Goal: Find specific page/section: Find specific page/section

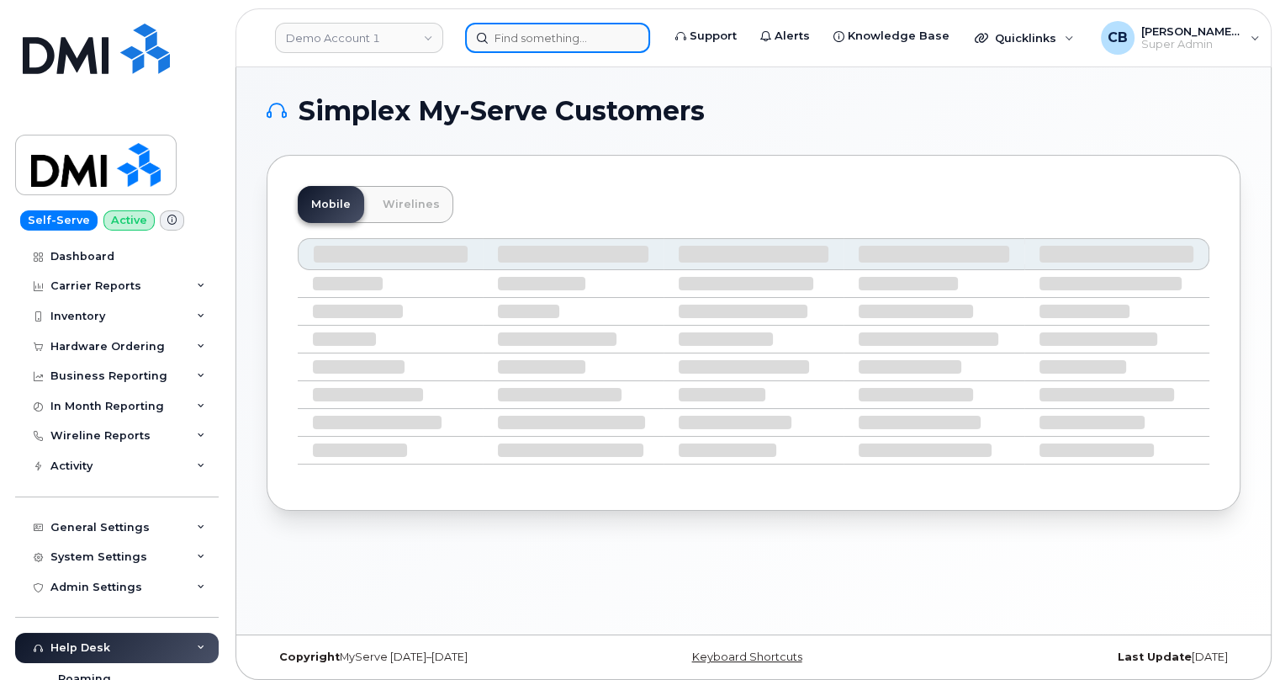
click at [526, 36] on input at bounding box center [557, 38] width 185 height 30
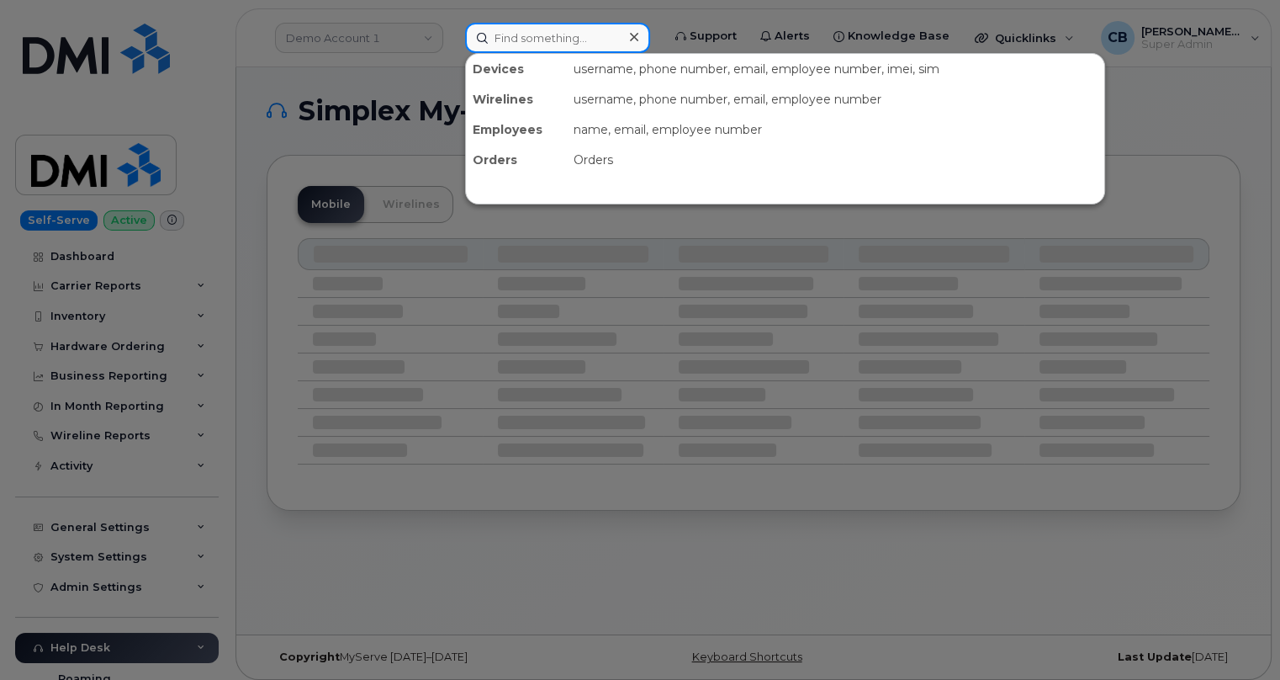
paste input "402) 760 - 1305"
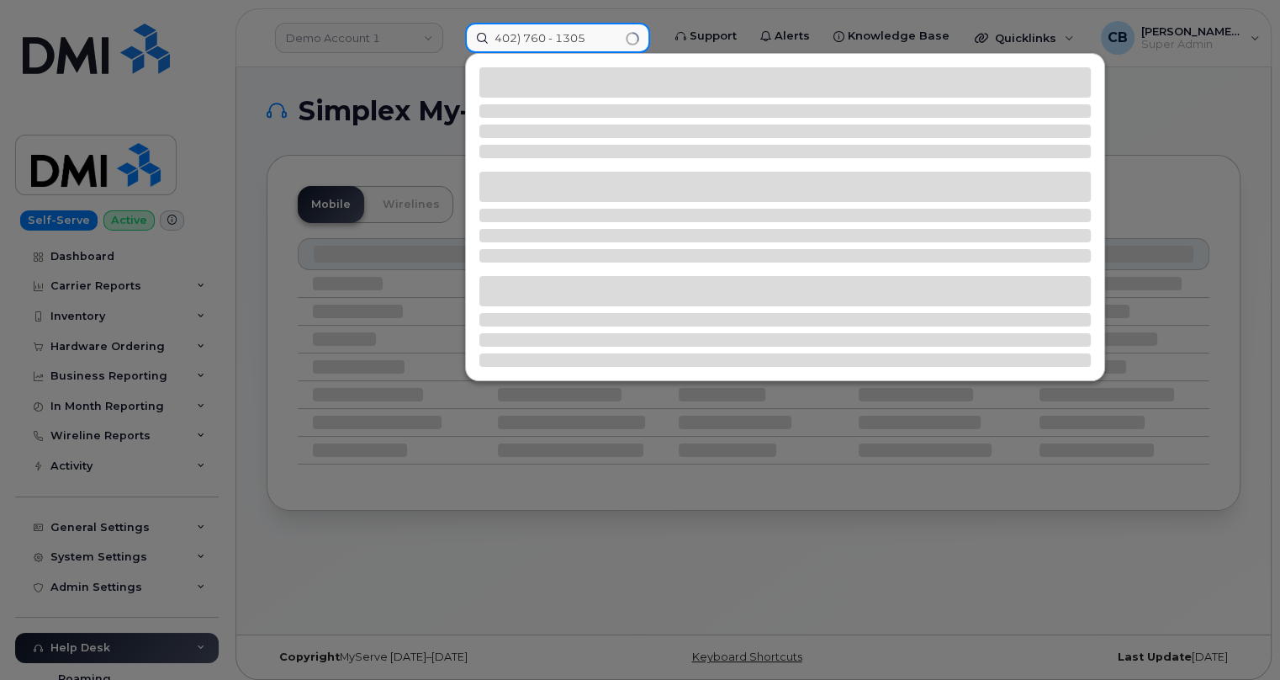
click at [522, 35] on input "402) 760 - 1305" at bounding box center [557, 38] width 185 height 30
click at [550, 35] on input "402760 - 1305" at bounding box center [557, 38] width 185 height 30
type input "4027601305"
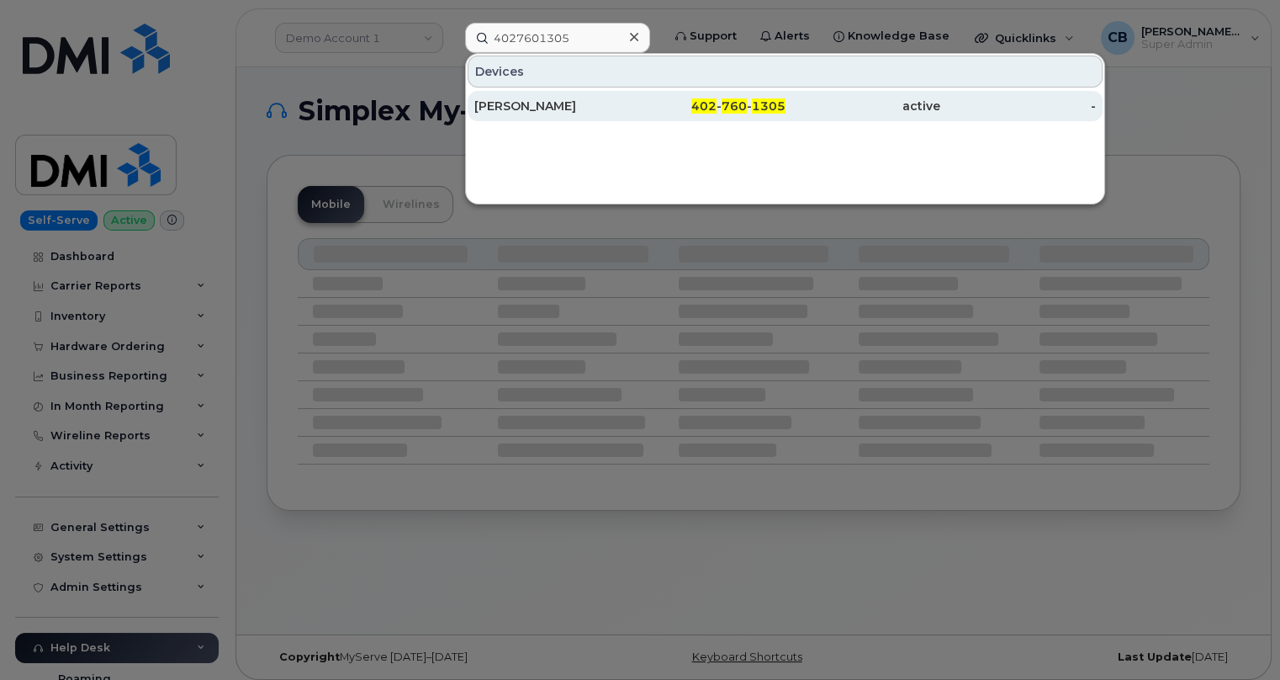
click at [543, 101] on div "CRAIG JEFFERS" at bounding box center [552, 106] width 156 height 17
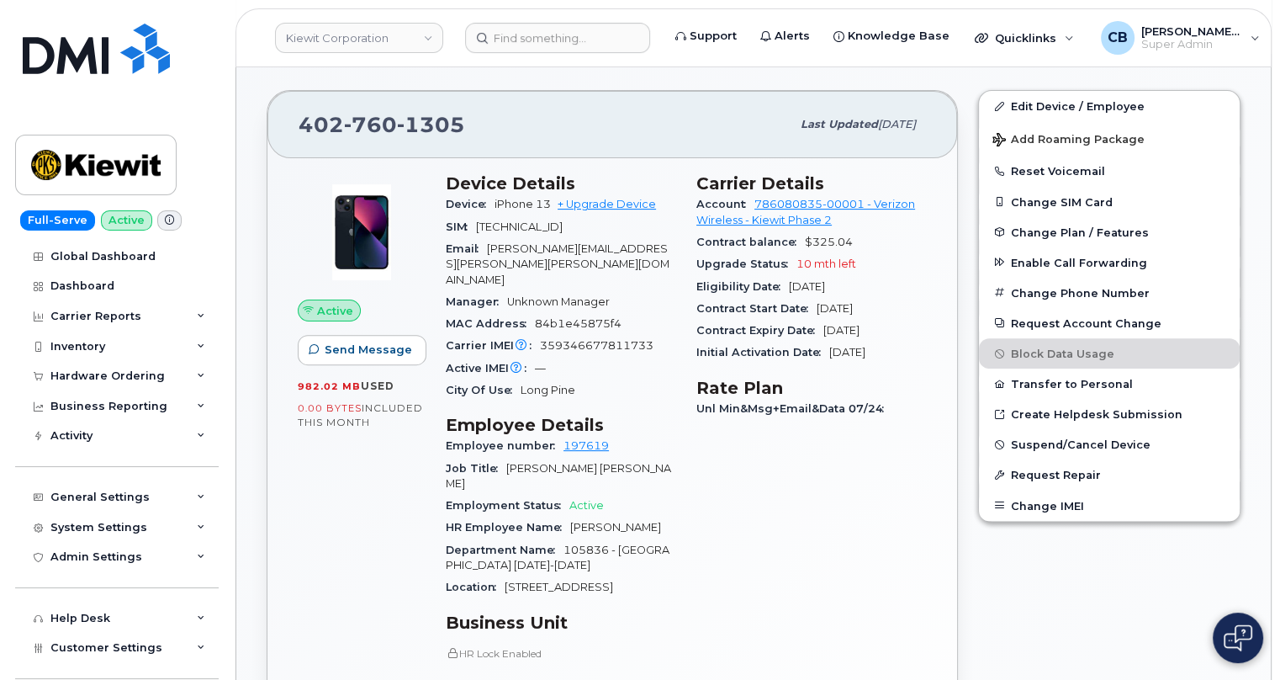
scroll to position [612, 0]
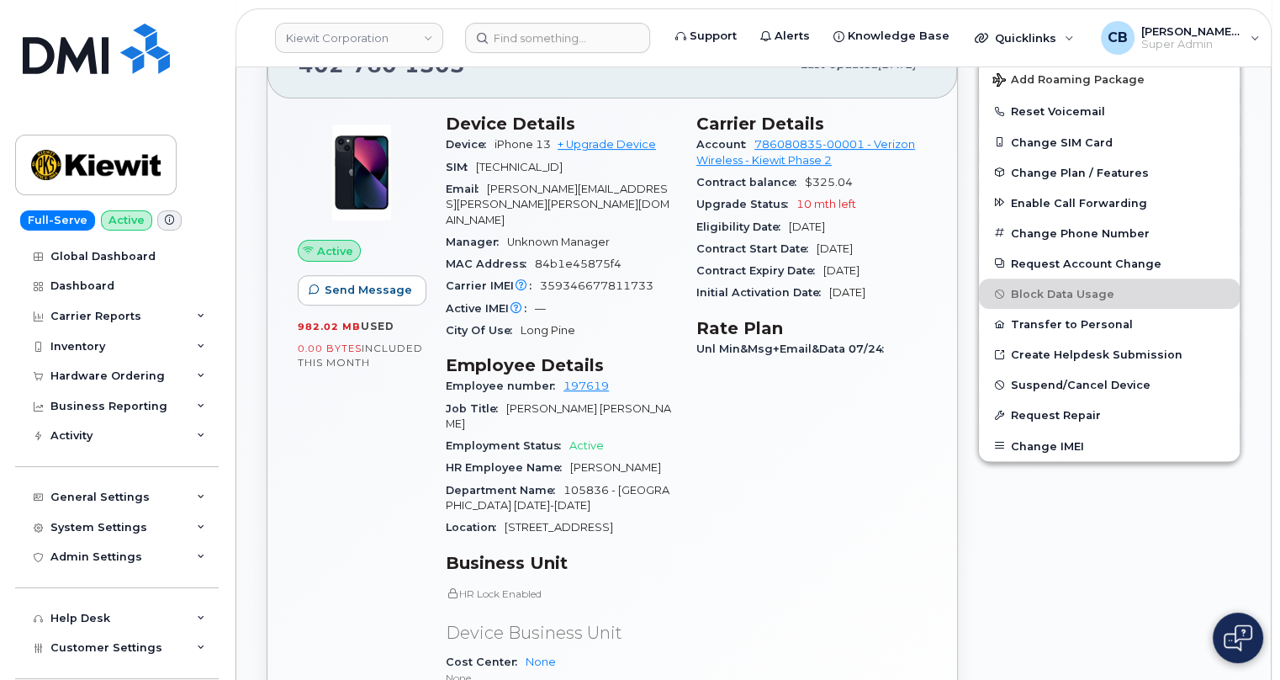
click at [572, 54] on header "Kiewit Corporation Support Alerts Knowledge Base Quicklinks Suspend / Cancel De…" at bounding box center [754, 37] width 1036 height 59
click at [574, 54] on header "Kiewit Corporation Support Alerts Knowledge Base Quicklinks Suspend / Cancel De…" at bounding box center [754, 37] width 1036 height 59
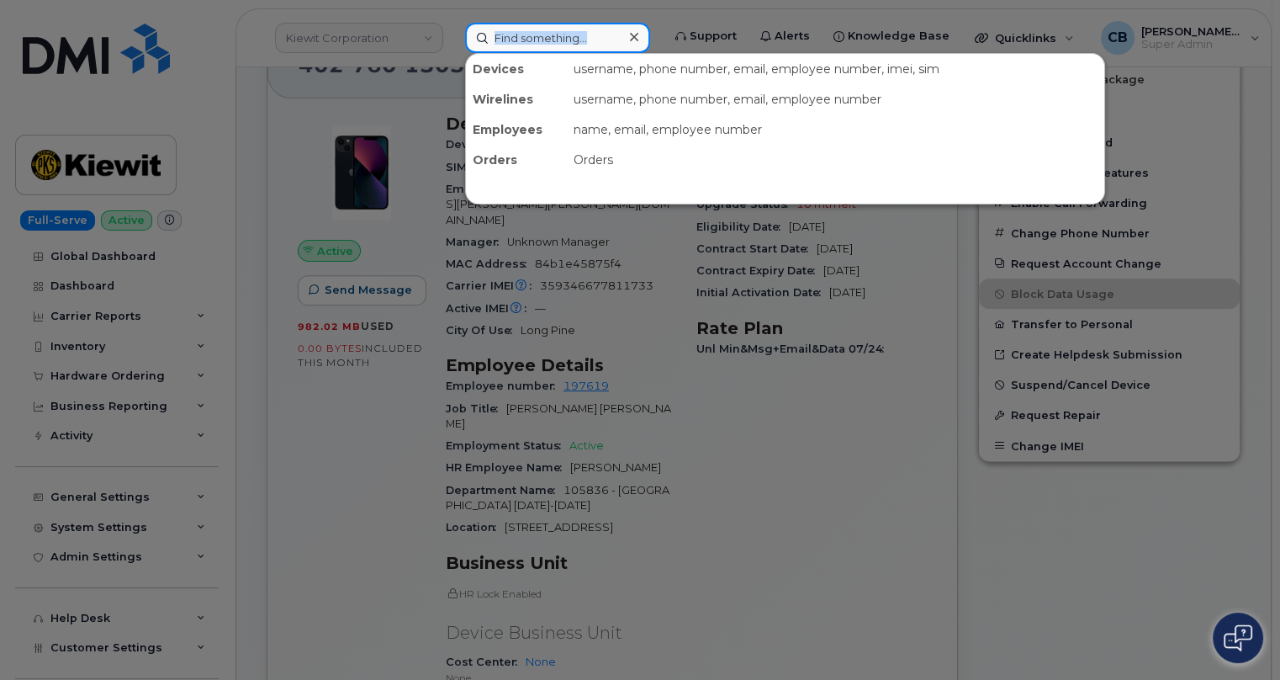
click at [575, 40] on input at bounding box center [557, 38] width 185 height 30
click at [571, 37] on input at bounding box center [557, 38] width 185 height 30
paste input "Omar Huerta"
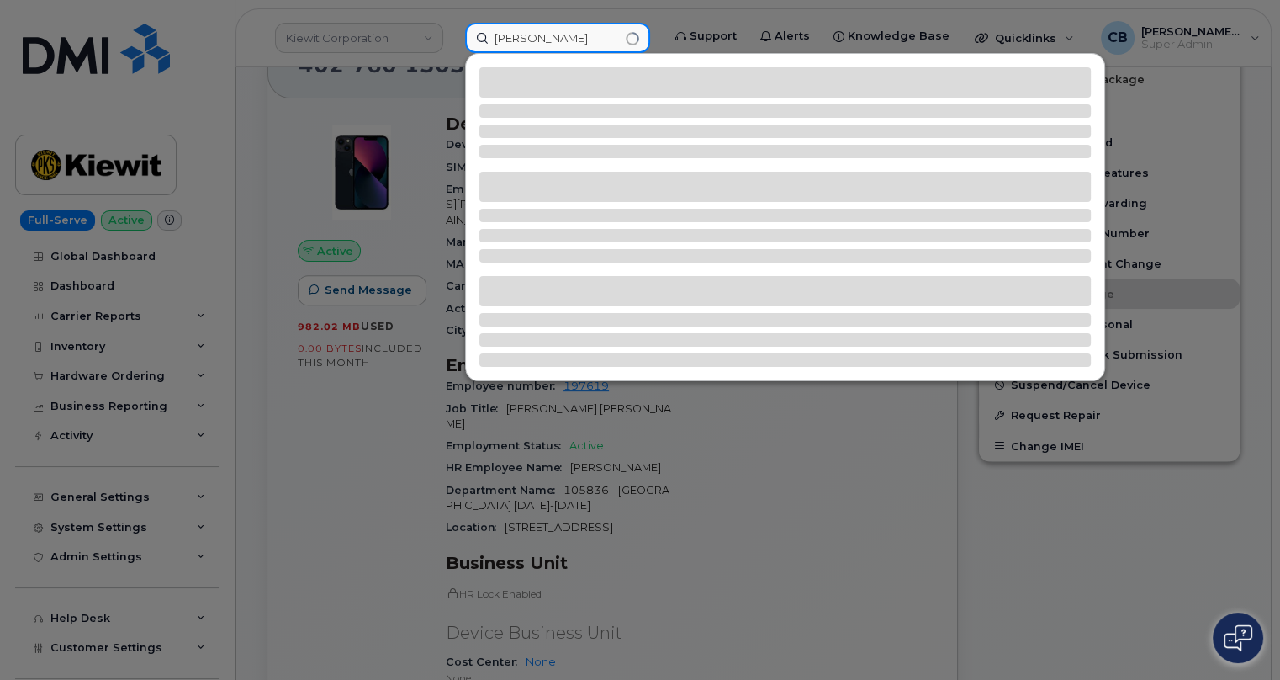
type input "Omar Huerta"
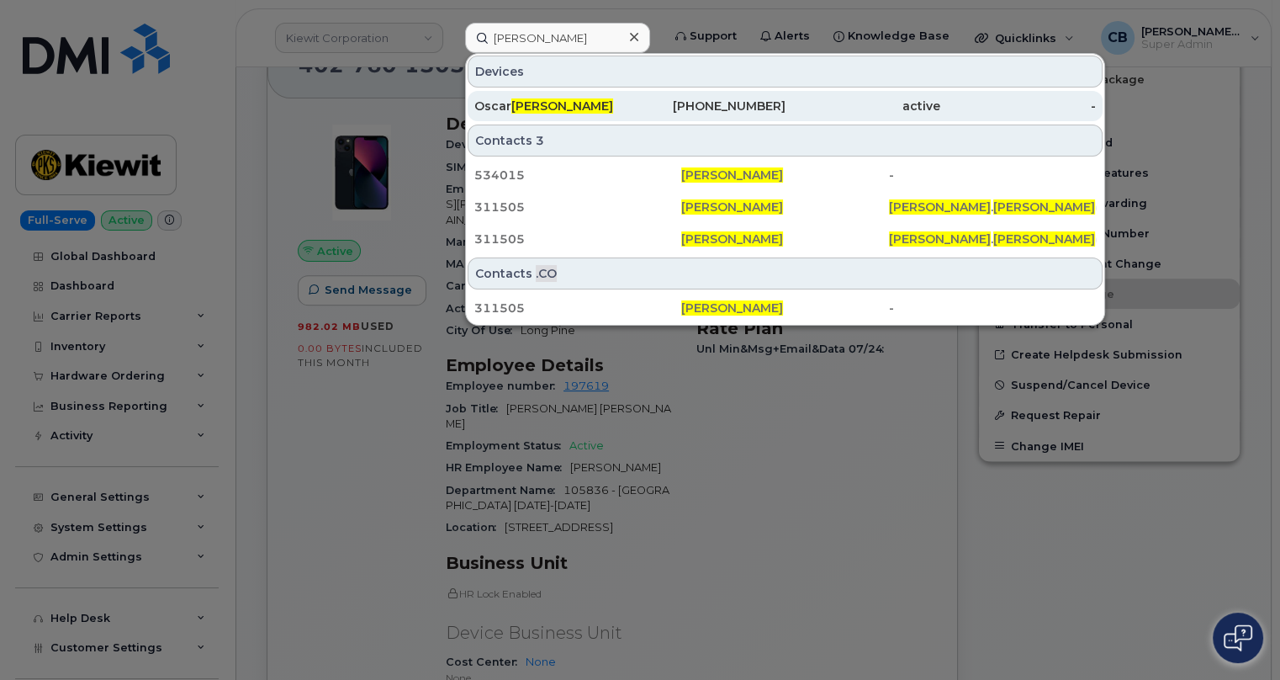
click at [744, 110] on div "562-553-2927" at bounding box center [708, 106] width 156 height 17
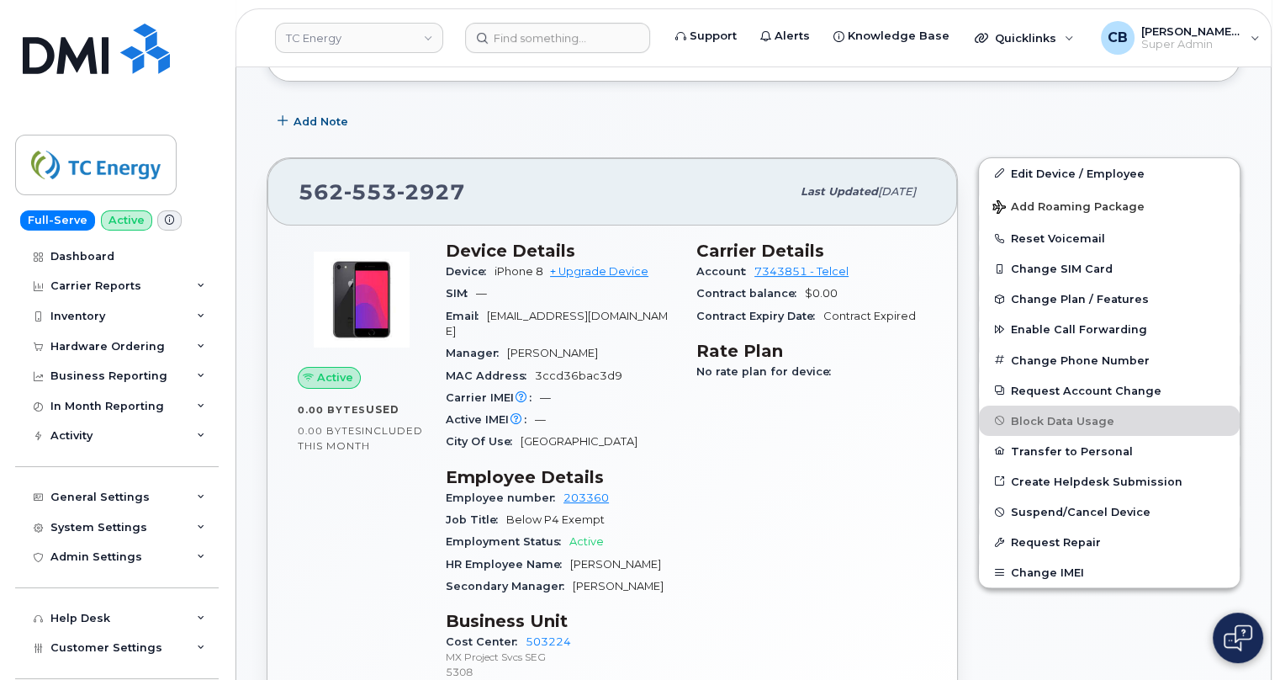
scroll to position [458, 0]
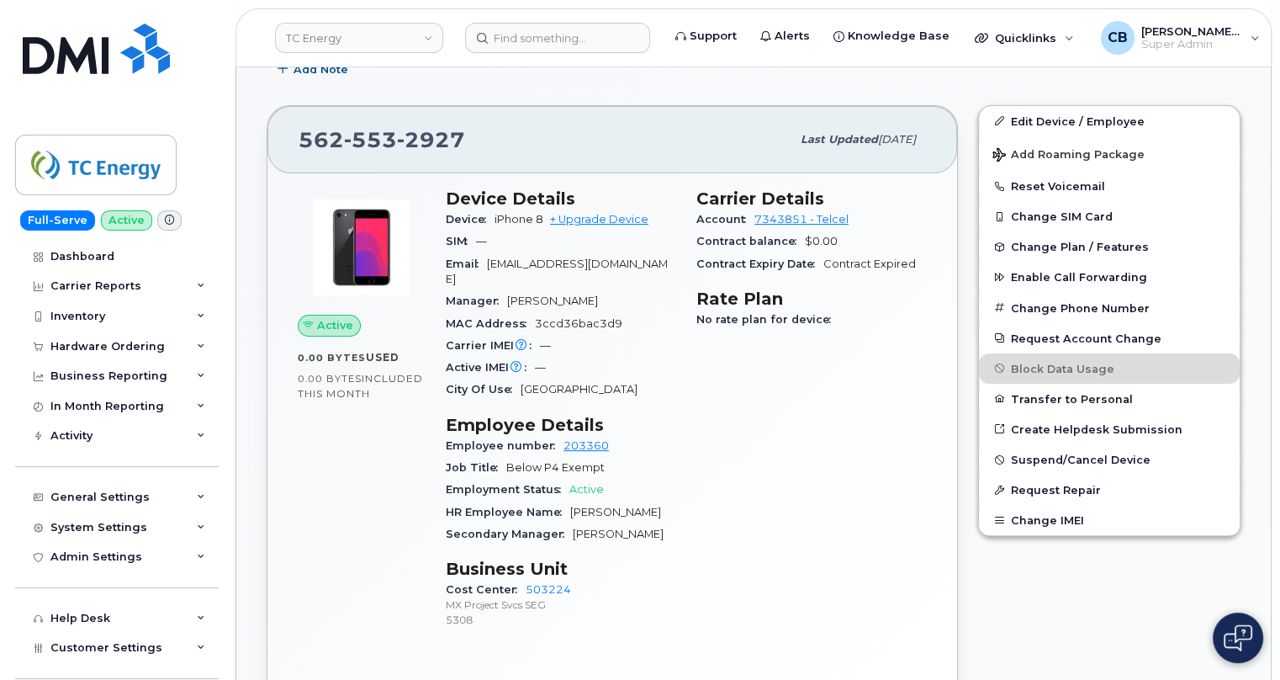
drag, startPoint x: 565, startPoint y: 242, endPoint x: 575, endPoint y: 252, distance: 14.3
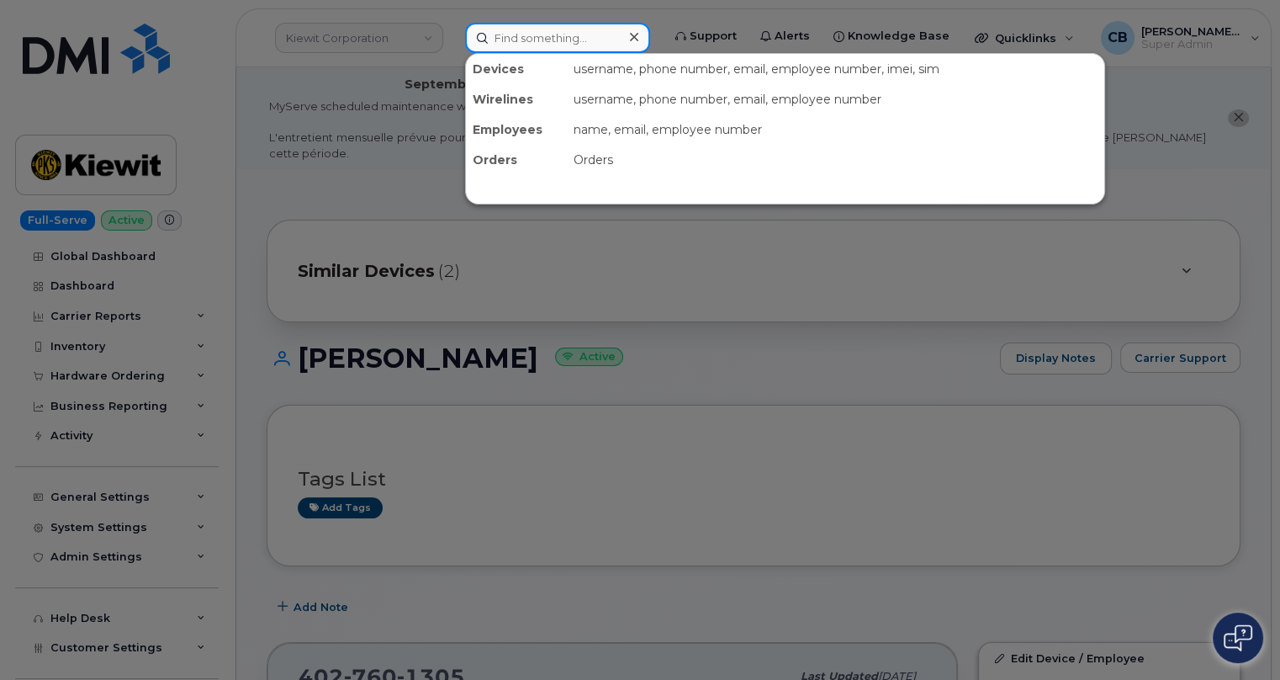
click at [575, 29] on input at bounding box center [557, 38] width 185 height 30
paste input "561) 709-9303"
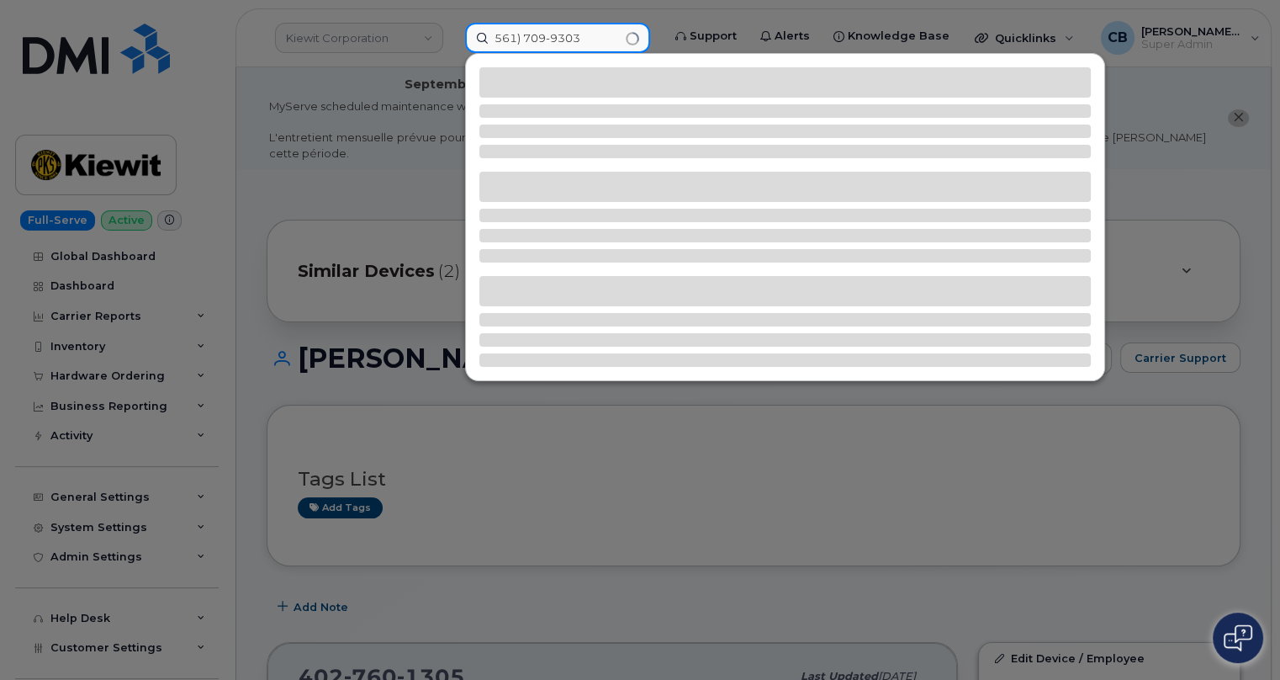
type input "561) 709-9303"
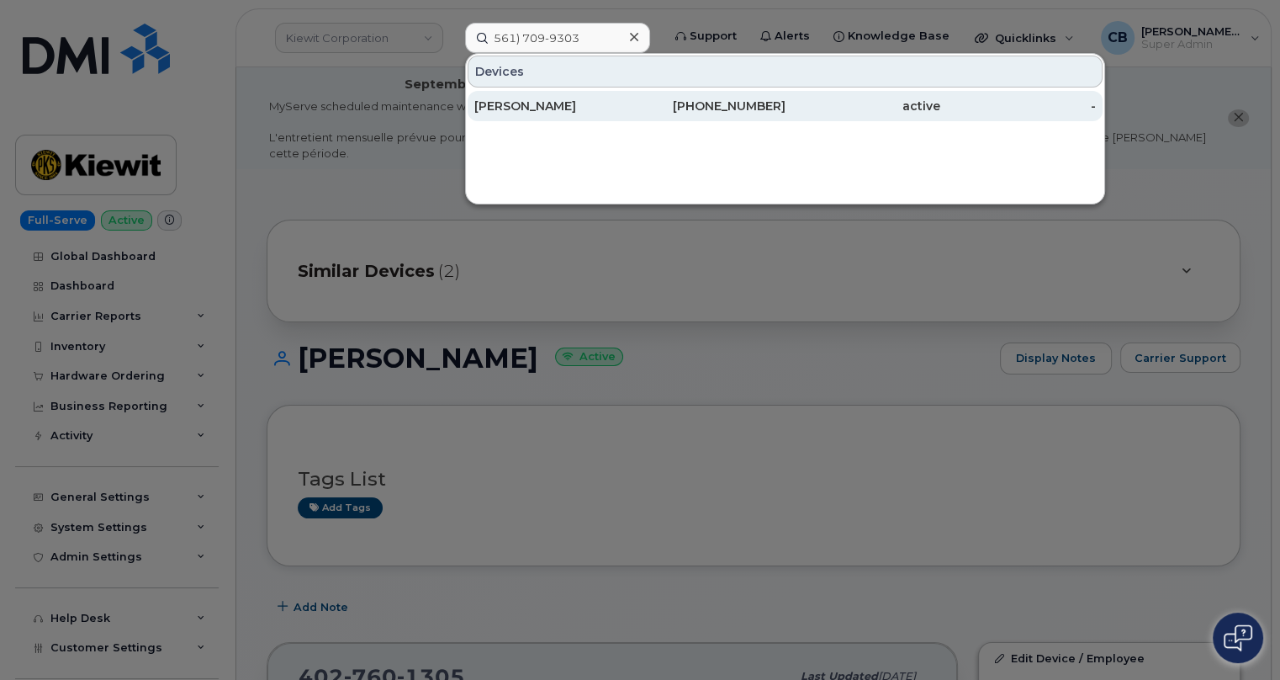
click at [537, 103] on div "[PERSON_NAME]" at bounding box center [552, 106] width 156 height 17
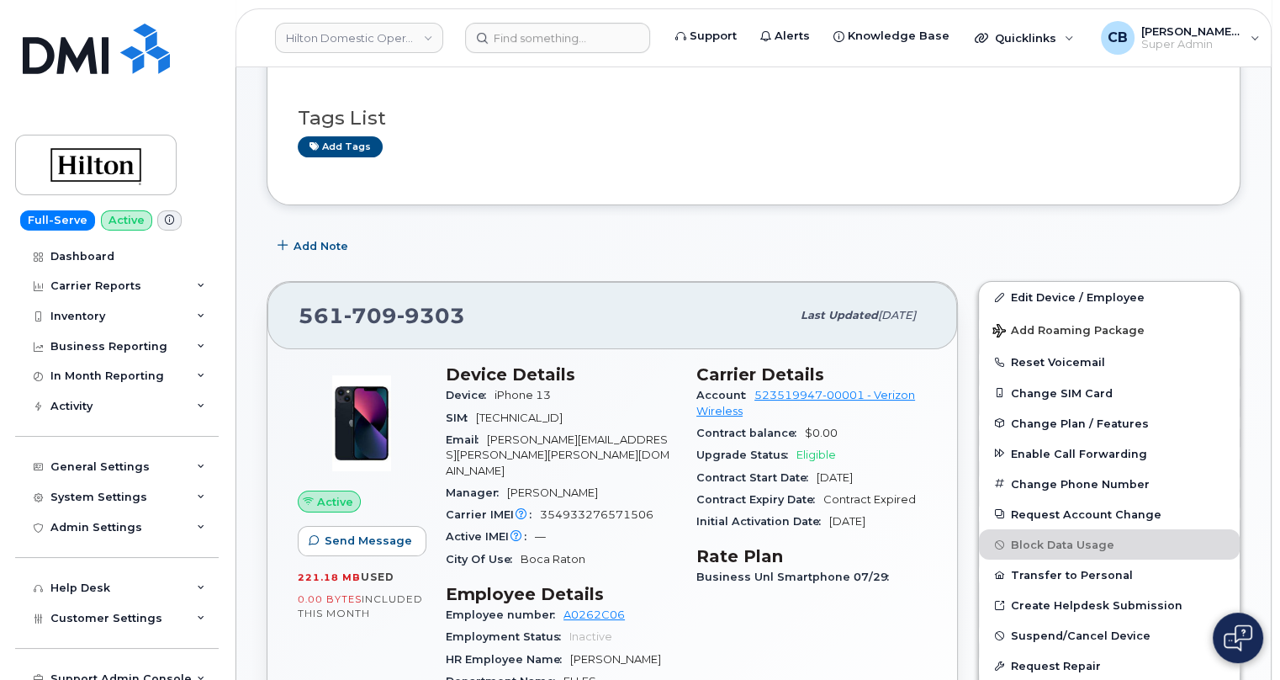
scroll to position [305, 0]
